Goal: Information Seeking & Learning: Learn about a topic

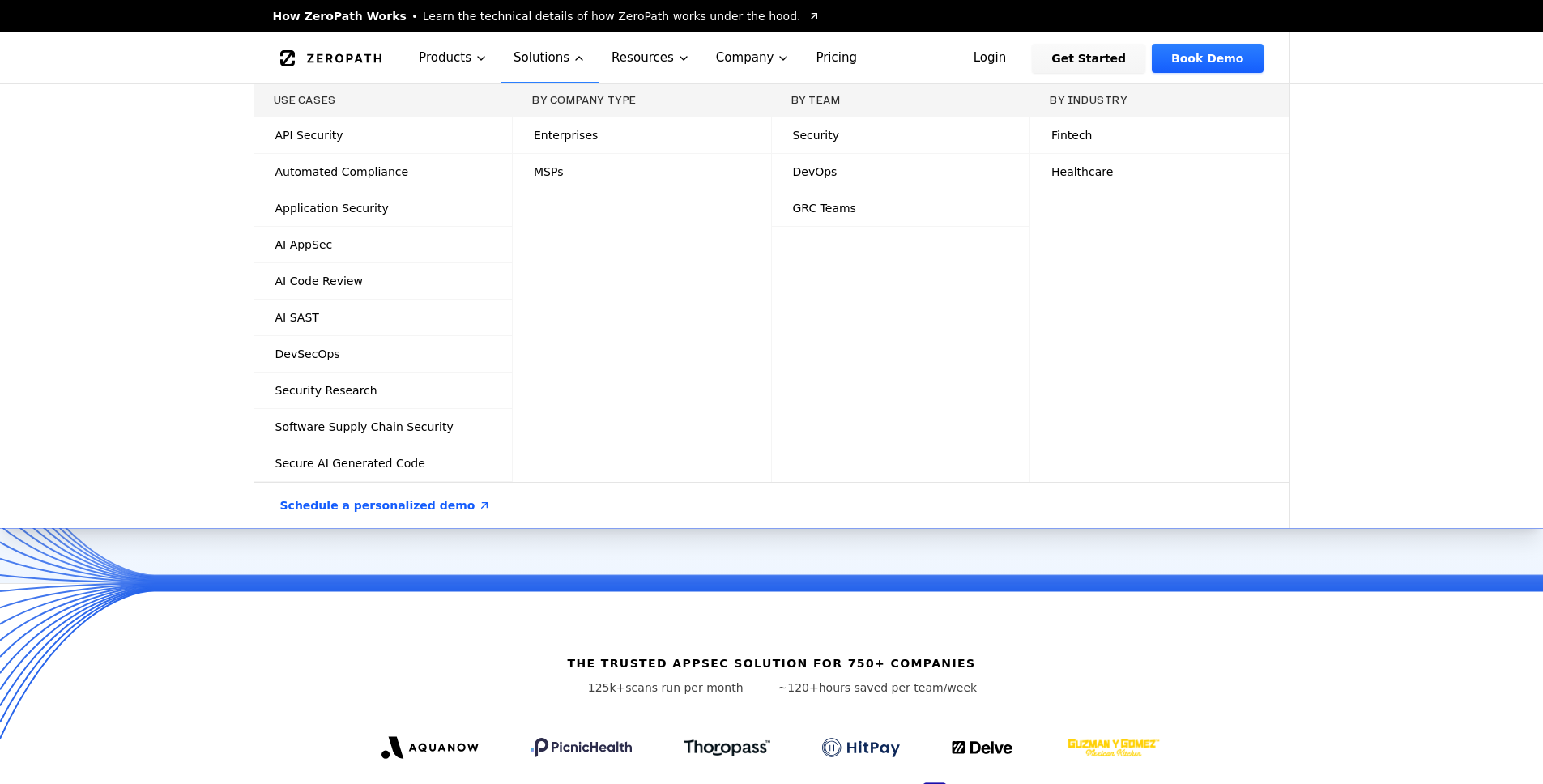
click at [621, 15] on span "Learn the technical details of how ZeroPath works under the hood." at bounding box center [612, 16] width 378 height 16
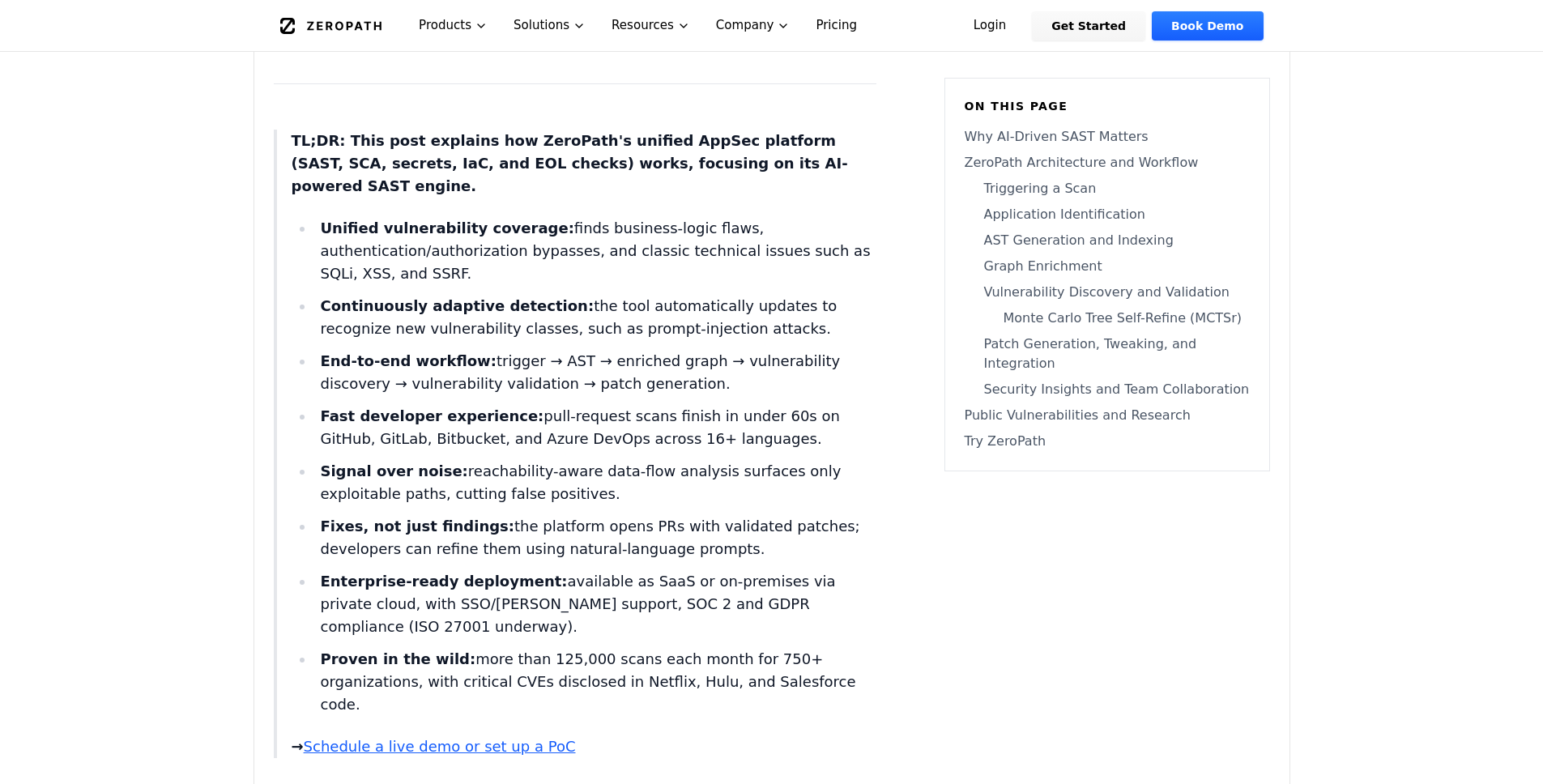
scroll to position [704, 0]
drag, startPoint x: 752, startPoint y: 634, endPoint x: 448, endPoint y: 616, distance: 304.5
click at [448, 648] on li "Proven in the wild: more than 125,000 scans each month for 750+ organizations, …" at bounding box center [595, 682] width 562 height 68
drag, startPoint x: 507, startPoint y: 449, endPoint x: 564, endPoint y: 464, distance: 58.9
click at [564, 464] on li "Signal over noise: reachability-aware data-flow analysis surfaces only exploita…" at bounding box center [595, 482] width 562 height 45
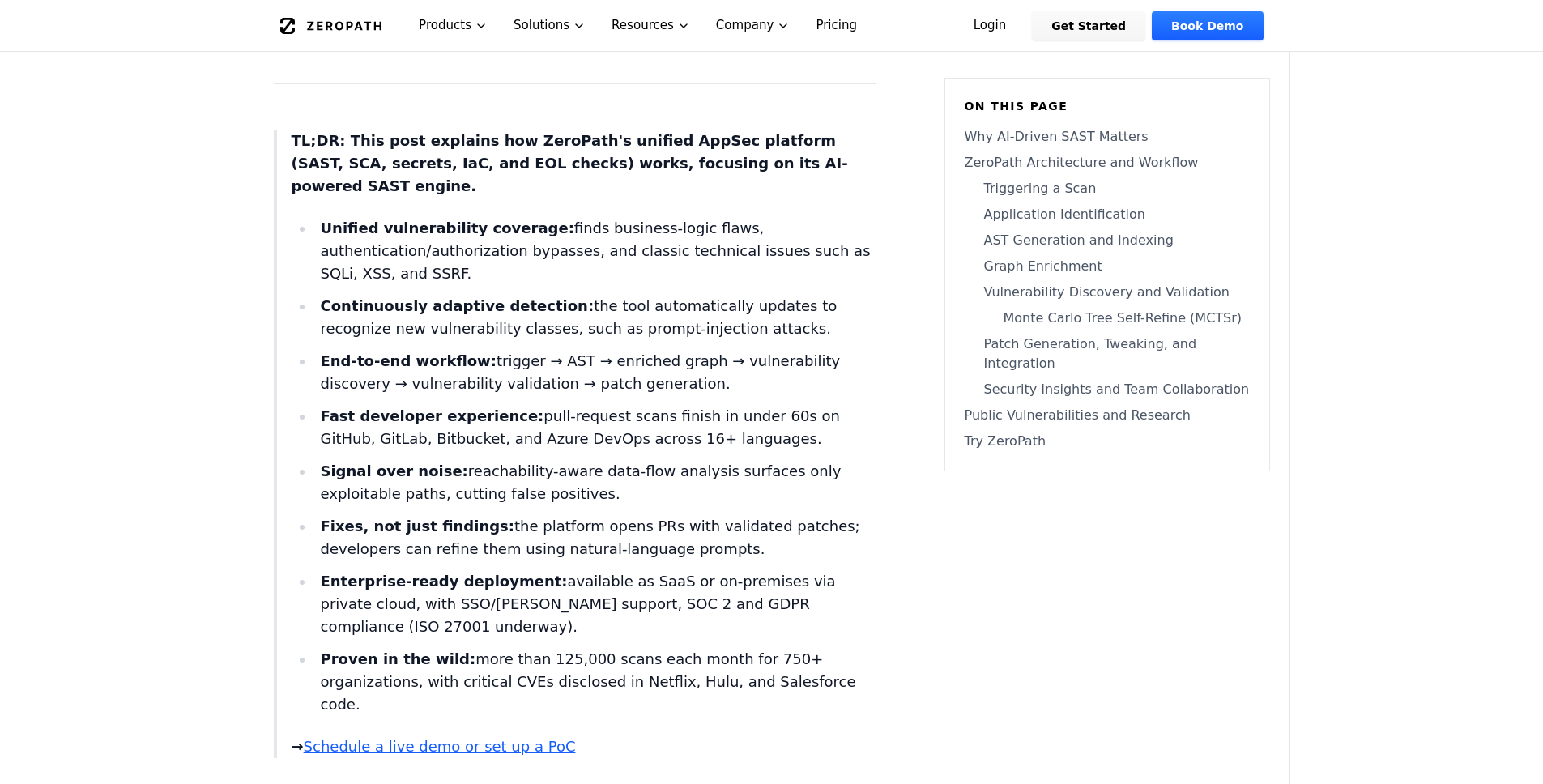
click at [564, 464] on li "Signal over noise: reachability-aware data-flow analysis surfaces only exploita…" at bounding box center [595, 482] width 562 height 45
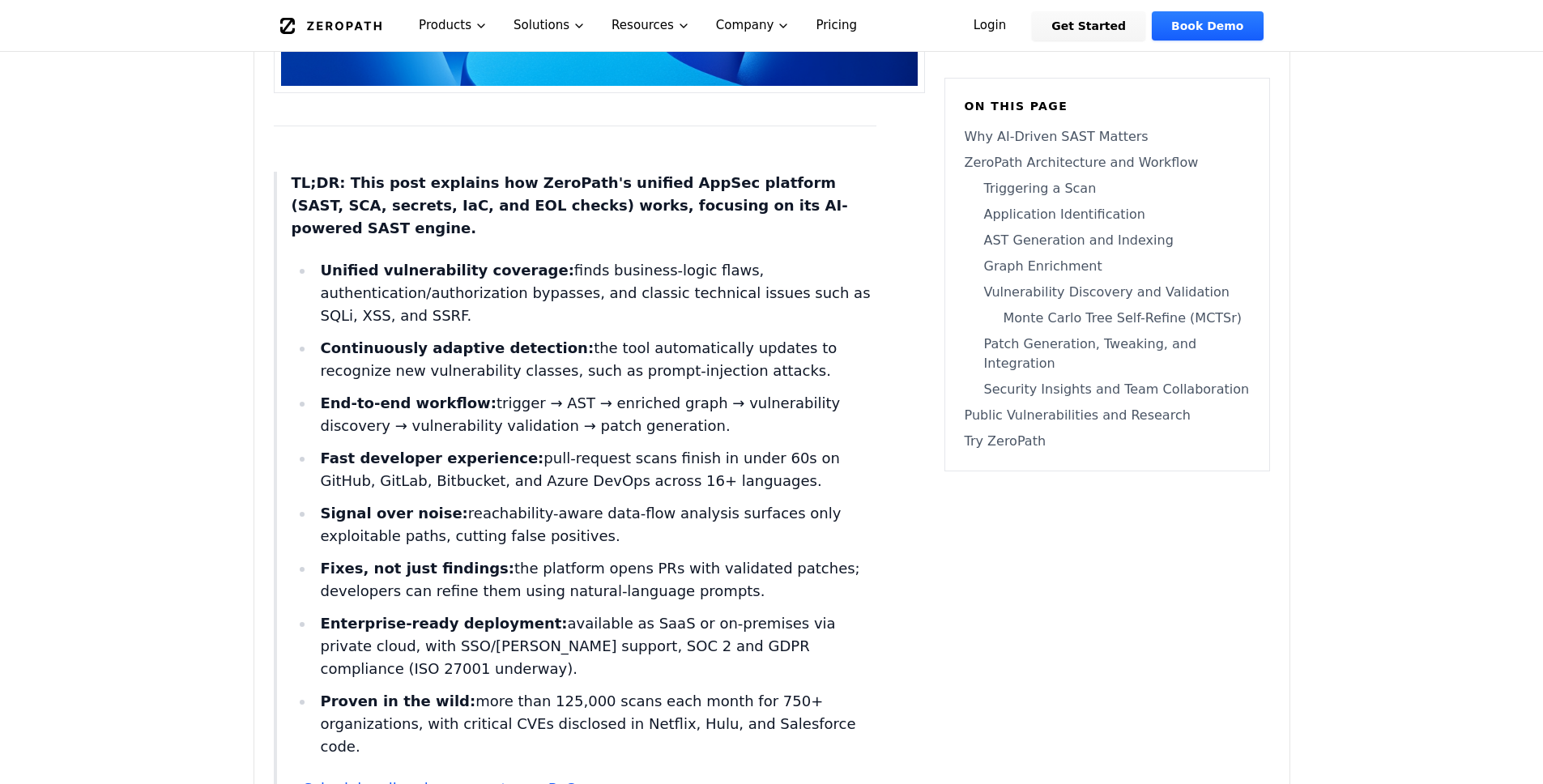
scroll to position [661, 0]
drag, startPoint x: 506, startPoint y: 187, endPoint x: 830, endPoint y: 210, distance: 324.8
click at [830, 210] on p "TL;DR: This post explains how ZeroPath's unified AppSec platform (SAST, SCA, se…" at bounding box center [584, 206] width 585 height 68
click at [836, 209] on p "TL;DR: This post explains how ZeroPath's unified AppSec platform (SAST, SCA, se…" at bounding box center [584, 206] width 585 height 68
drag, startPoint x: 827, startPoint y: 207, endPoint x: 347, endPoint y: 186, distance: 480.5
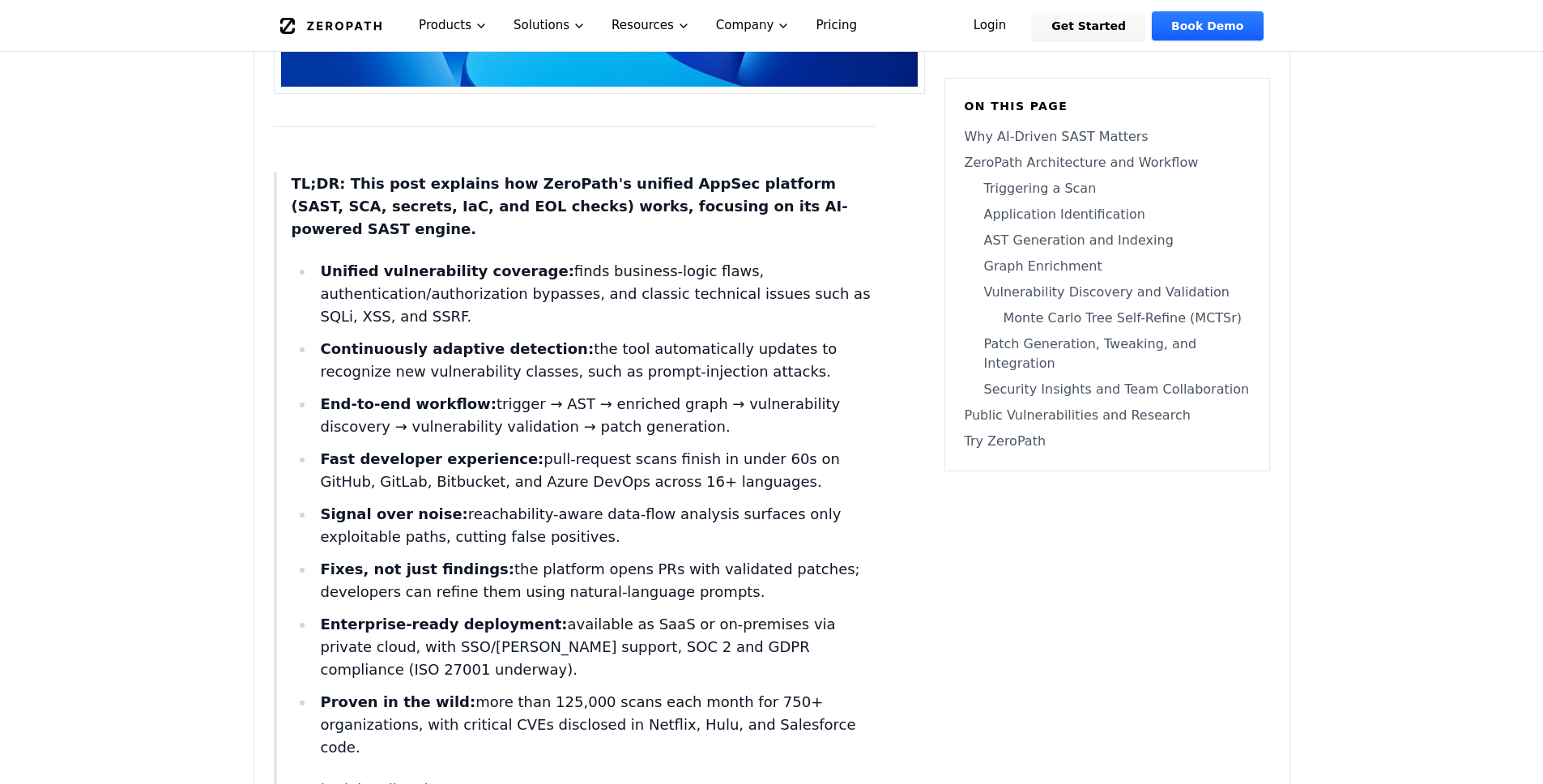
click at [347, 186] on p "TL;DR: This post explains how ZeroPath's unified AppSec platform (SAST, SCA, se…" at bounding box center [584, 206] width 585 height 68
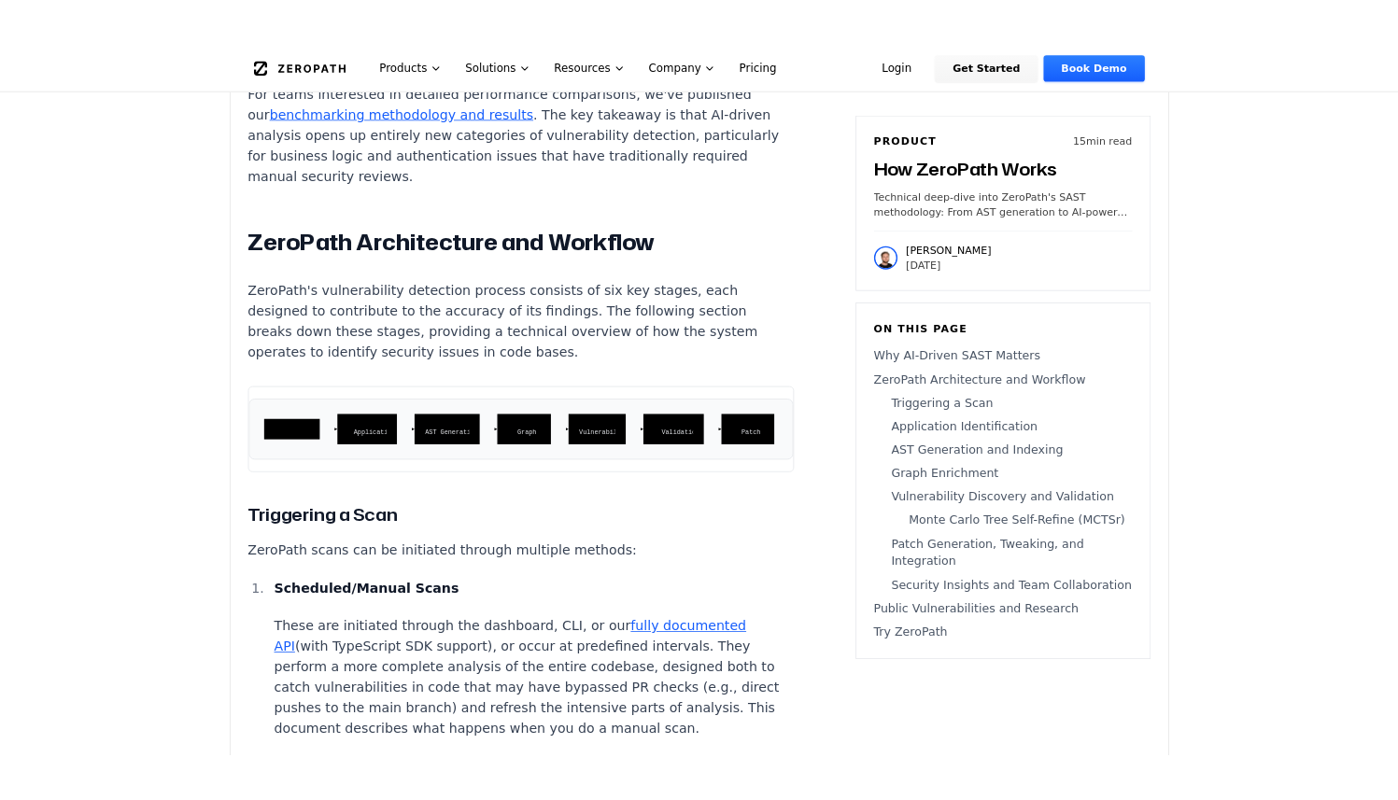
scroll to position [3199, 0]
